Goal: Task Accomplishment & Management: Use online tool/utility

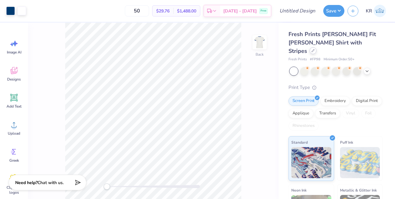
click at [314, 49] on icon at bounding box center [313, 50] width 2 height 2
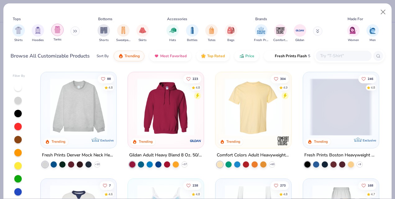
click at [55, 29] on img "filter for Tanks" at bounding box center [57, 29] width 7 height 7
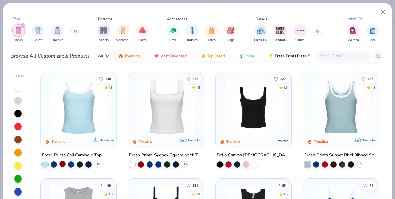
click at [61, 163] on div at bounding box center [62, 164] width 6 height 6
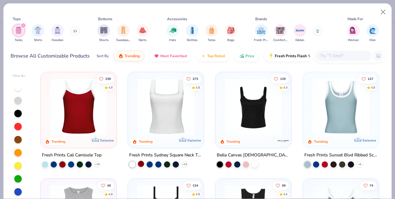
click at [139, 163] on div at bounding box center [141, 164] width 6 height 6
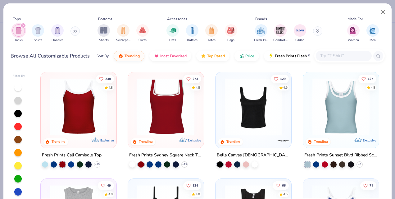
click at [71, 118] on img at bounding box center [78, 106] width 63 height 57
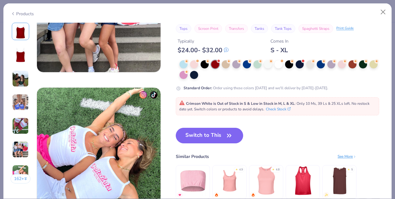
scroll to position [771, 0]
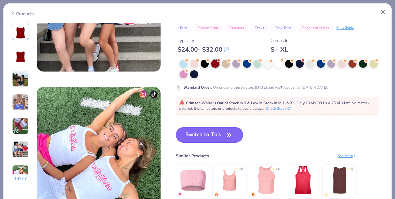
click at [205, 139] on button "Switch to This" at bounding box center [209, 135] width 67 height 16
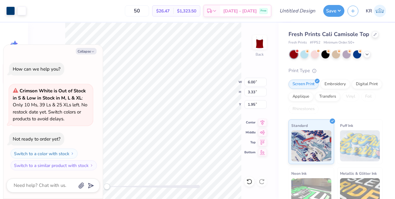
type textarea "x"
type input "1.84"
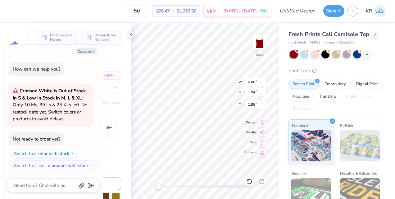
scroll to position [5, 2]
type textarea "x"
type textarea "JM Phi"
type textarea "x"
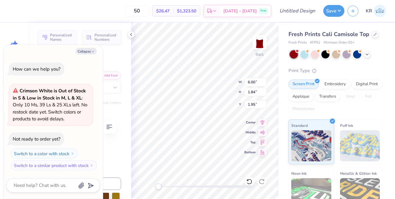
type textarea "JMU Phi"
type textarea "x"
type textarea "JMUPhi"
type textarea "x"
type textarea "JMUhi"
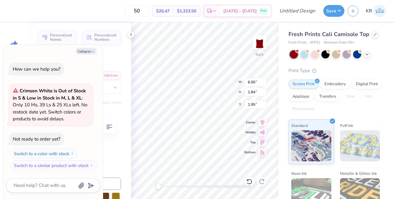
type textarea "x"
type textarea "JMUi"
type textarea "x"
type textarea "JMU"
type textarea "x"
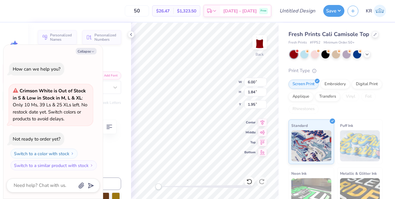
type textarea "JMU D"
type textarea "x"
type textarea "JMU DA"
type textarea "x"
type textarea "JMU DANCE"
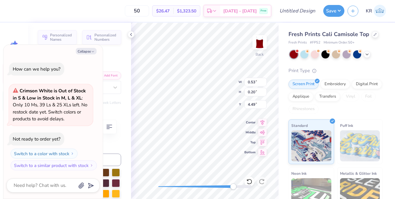
scroll to position [5, 1]
type textarea "x"
type input "0.75"
type input "0.29"
type input "4.18"
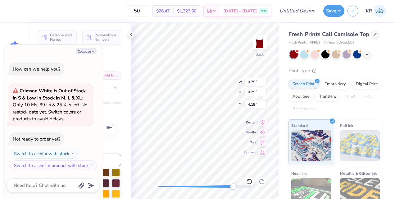
type textarea "x"
type input "0.53"
type input "0.20"
type input "4.49"
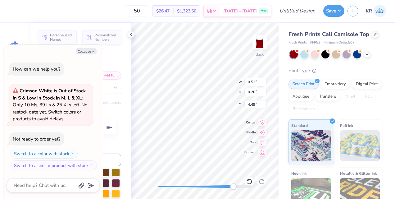
type textarea "x"
type textarea "1872"
type textarea "x"
type textarea "1872]"
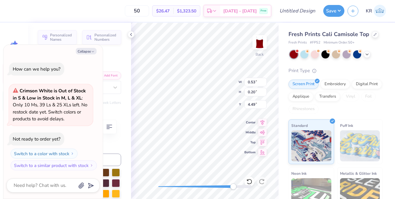
type textarea "x"
type textarea "1872]]"
type textarea "x"
type textarea "1872]"
type textarea "x"
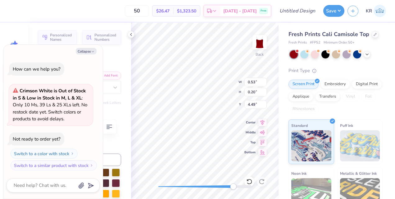
type textarea "1872"
type textarea "x"
type textarea "187"
type textarea "x"
type textarea "18"
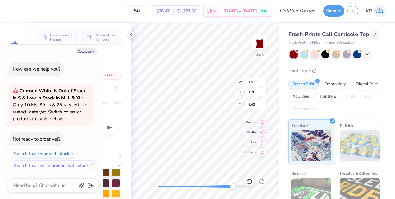
type textarea "x"
type textarea "1"
type textarea "x"
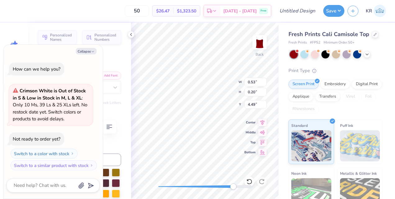
type textarea "202"
type textarea "x"
type textarea "2026"
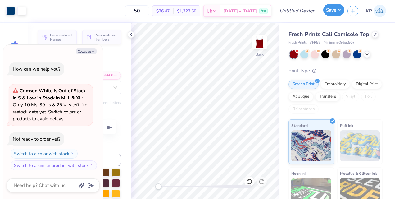
click at [330, 16] on div "Save" at bounding box center [333, 11] width 21 height 12
click at [337, 12] on button "Save" at bounding box center [333, 10] width 21 height 12
type textarea "x"
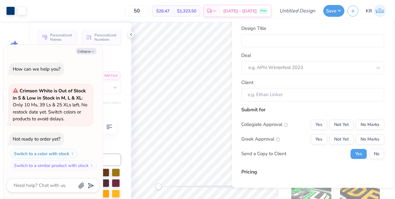
click at [370, 47] on div "Design Title Deal e.g. APhi Winterfest 2023 Client" at bounding box center [312, 63] width 143 height 76
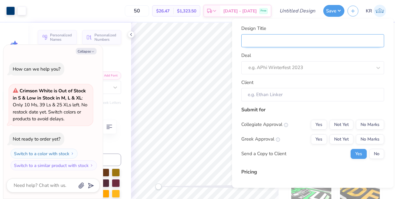
click at [360, 39] on input "Design Title" at bounding box center [312, 40] width 143 height 13
type input "j"
type input "jm"
type textarea "x"
type input "jm"
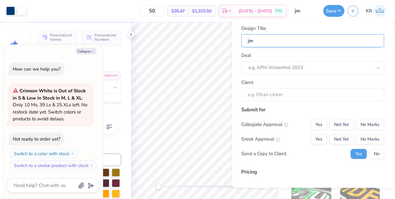
type textarea "x"
type input "jmu"
type textarea "x"
type input "jmu"
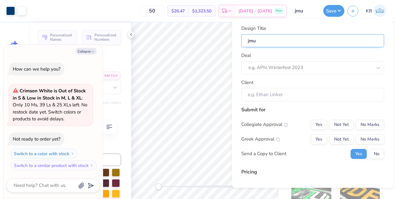
type input "jmu"
type textarea "x"
type input "jmu d"
type textarea "x"
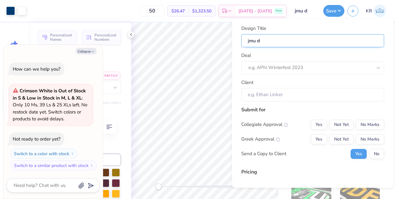
type input "jmu da"
type input "jmu dan"
type textarea "x"
type input "jmu dan"
type textarea "x"
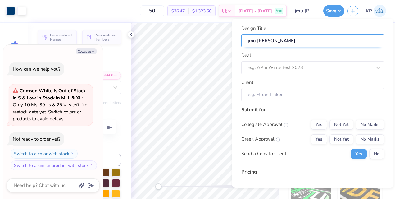
type input "jmu danc"
type textarea "x"
type input "jmu dance"
type textarea "x"
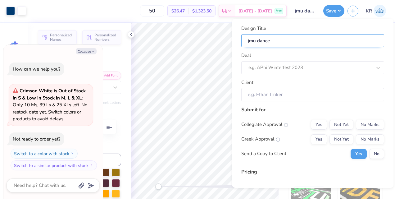
type input "jmu dance"
type textarea "x"
type input "jmu dance"
type textarea "x"
type input "jmu dance t"
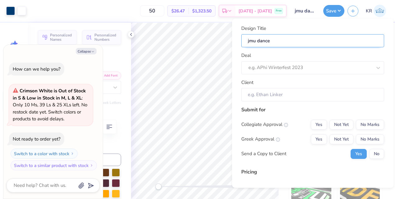
type textarea "x"
type input "jmu dance t"
type textarea "x"
type input "jmu dance ta"
type textarea "x"
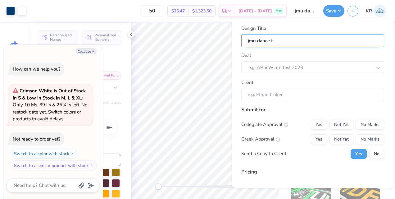
type input "jmu dance ta"
type textarea "x"
type input "jmu dance tan"
type textarea "x"
type input "jmu dance tan"
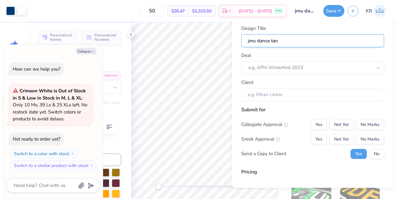
type textarea "x"
type input "jmu dance tank"
type textarea "x"
type input "jmu dance tank"
type textarea "x"
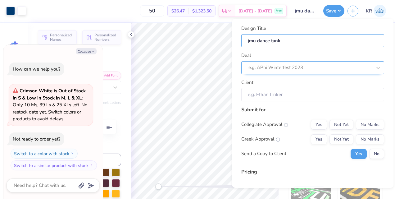
type input "jmu dance tank"
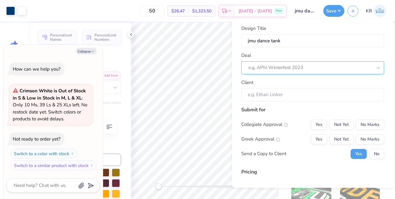
click at [330, 64] on div at bounding box center [310, 67] width 124 height 8
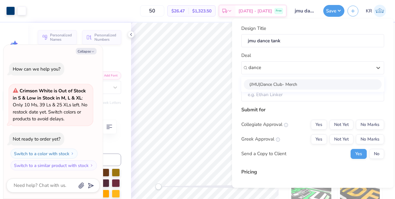
click at [316, 83] on div "(JMU)Dance Club- Merch" at bounding box center [313, 84] width 138 height 10
type input "dance"
type textarea "x"
type input "Sarah Keller"
type input "– –"
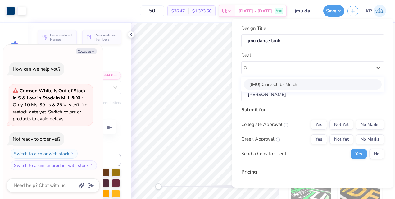
type textarea "x"
type input "$29.98"
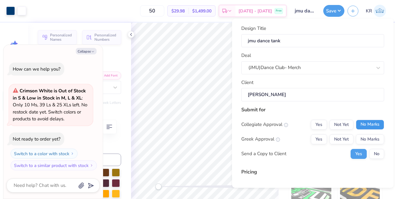
click at [367, 126] on button "No Marks" at bounding box center [370, 125] width 28 height 10
click at [312, 136] on button "Yes" at bounding box center [319, 139] width 16 height 10
type textarea "x"
type input "– –"
type textarea "x"
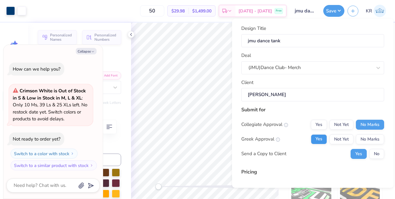
type input "$26.47"
click at [361, 137] on button "No Marks" at bounding box center [370, 139] width 28 height 10
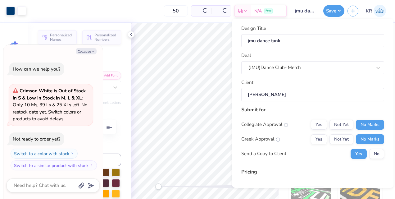
type textarea "x"
type input "– –"
type textarea "x"
type input "$26.47"
click at [321, 121] on button "Yes" at bounding box center [319, 125] width 16 height 10
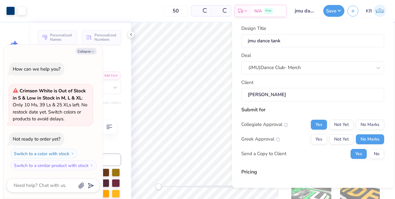
type textarea "x"
type input "– –"
type textarea "x"
type input "$29.98"
click at [375, 153] on button "No" at bounding box center [376, 154] width 15 height 10
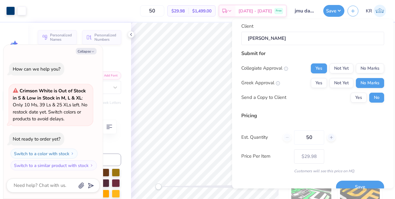
scroll to position [57, 0]
click at [351, 180] on button "Save" at bounding box center [360, 186] width 48 height 13
type textarea "x"
type input "– –"
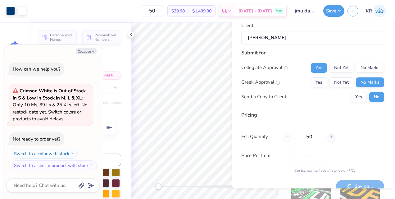
type textarea "x"
type input "$29.98"
type textarea "x"
type input "– –"
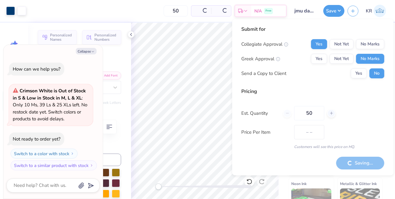
type textarea "x"
type input "$26.47"
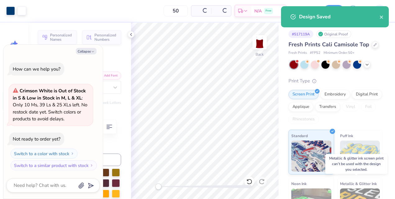
type textarea "x"
type input "– –"
type textarea "x"
type input "$29.98"
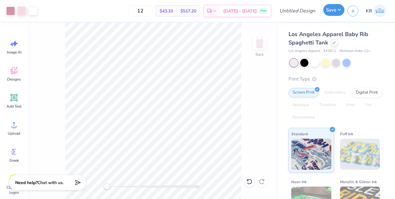
click at [335, 8] on button "Save" at bounding box center [333, 10] width 21 height 12
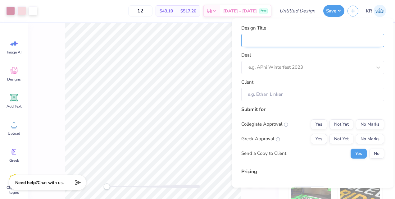
click at [291, 40] on input "Design Title" at bounding box center [312, 40] width 143 height 13
type input "d"
type input "da"
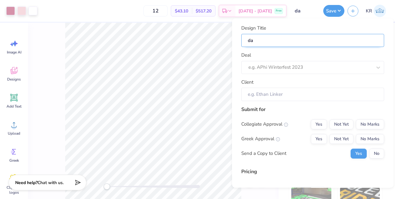
type input "dan"
type input "danc"
type input "dance"
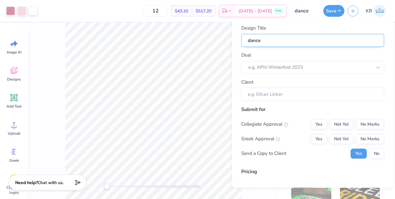
type input "dance"
type input "dance t"
type input "dance ta"
type input "dance tanb"
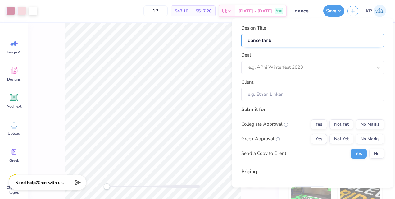
type input "dance tanbk"
type input "dance tanb"
type input "dance tan"
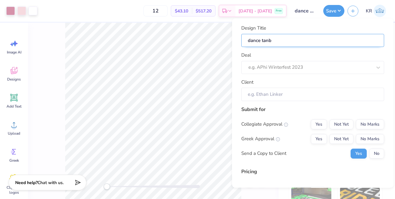
type input "dance tan"
type input "dance tank"
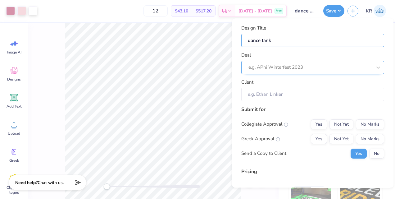
type input "dance tank"
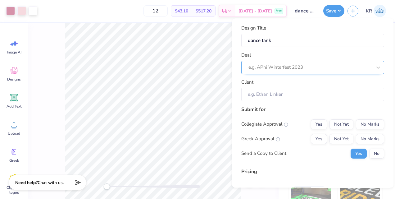
click at [282, 66] on div at bounding box center [310, 67] width 124 height 8
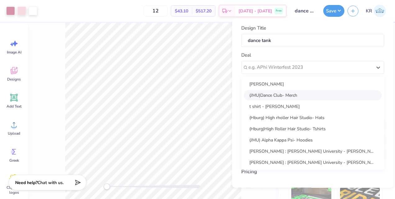
click at [278, 90] on div "(JMU)Dance Club- Merch" at bounding box center [313, 95] width 138 height 10
type input "Sarah Keller"
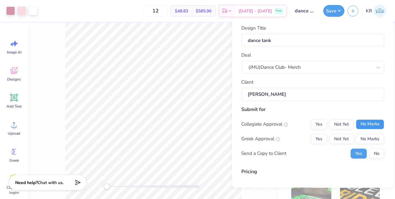
click at [357, 121] on button "No Marks" at bounding box center [370, 124] width 28 height 10
click at [314, 141] on button "Yes" at bounding box center [319, 139] width 16 height 10
click at [363, 151] on div "Yes No" at bounding box center [368, 153] width 34 height 10
click at [369, 153] on button "No" at bounding box center [376, 153] width 15 height 10
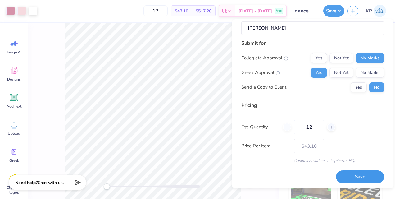
click at [341, 173] on button "Save" at bounding box center [360, 176] width 48 height 13
type input "$43.10"
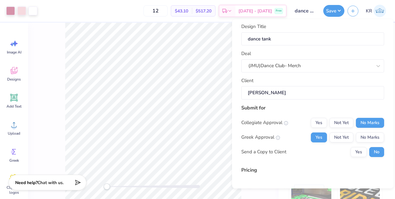
scroll to position [0, 0]
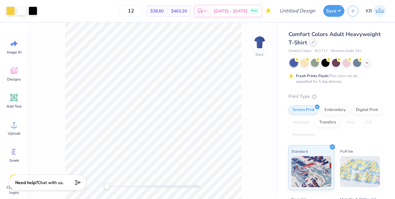
click at [316, 44] on div at bounding box center [313, 42] width 7 height 7
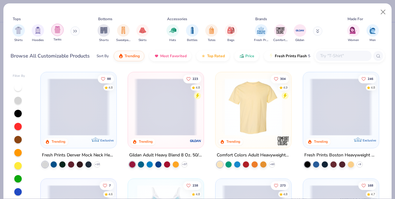
click at [58, 32] on img "filter for Tanks" at bounding box center [57, 29] width 7 height 7
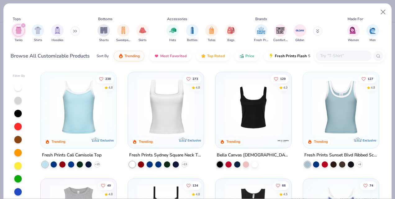
click at [74, 112] on img at bounding box center [78, 106] width 63 height 57
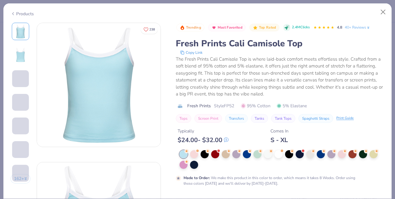
click at [264, 153] on div at bounding box center [268, 154] width 8 height 8
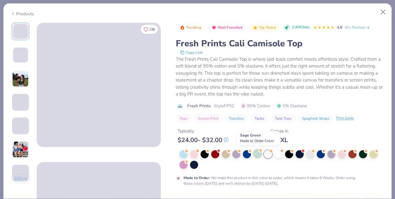
click at [257, 153] on div at bounding box center [257, 153] width 8 height 8
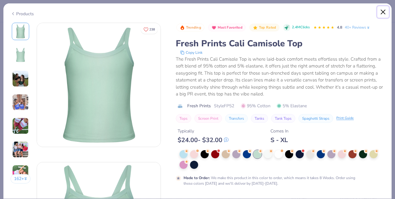
click at [382, 13] on button "Close" at bounding box center [383, 12] width 12 height 12
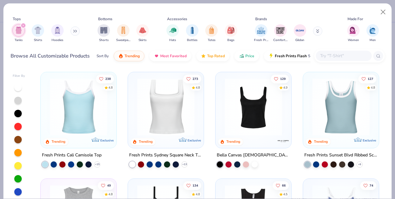
click at [166, 123] on img at bounding box center [165, 106] width 63 height 57
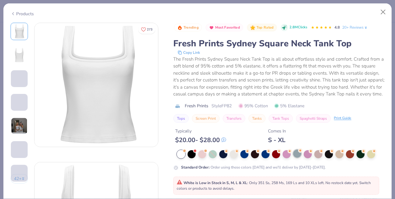
click at [297, 157] on div at bounding box center [297, 153] width 8 height 8
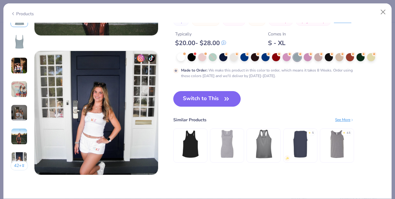
scroll to position [800, 0]
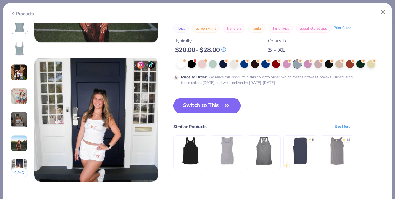
click at [218, 112] on button "Switch to This" at bounding box center [206, 106] width 67 height 16
type input "50"
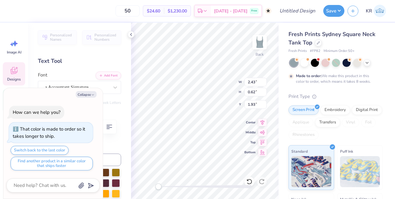
scroll to position [5, 1]
type textarea "x"
type input "7.00"
type input "1.68"
type input "0.53"
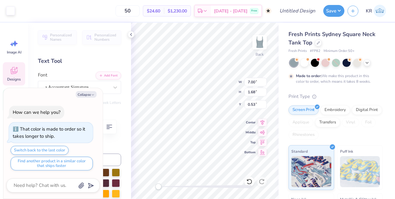
type textarea "x"
